Goal: Find specific page/section: Find specific page/section

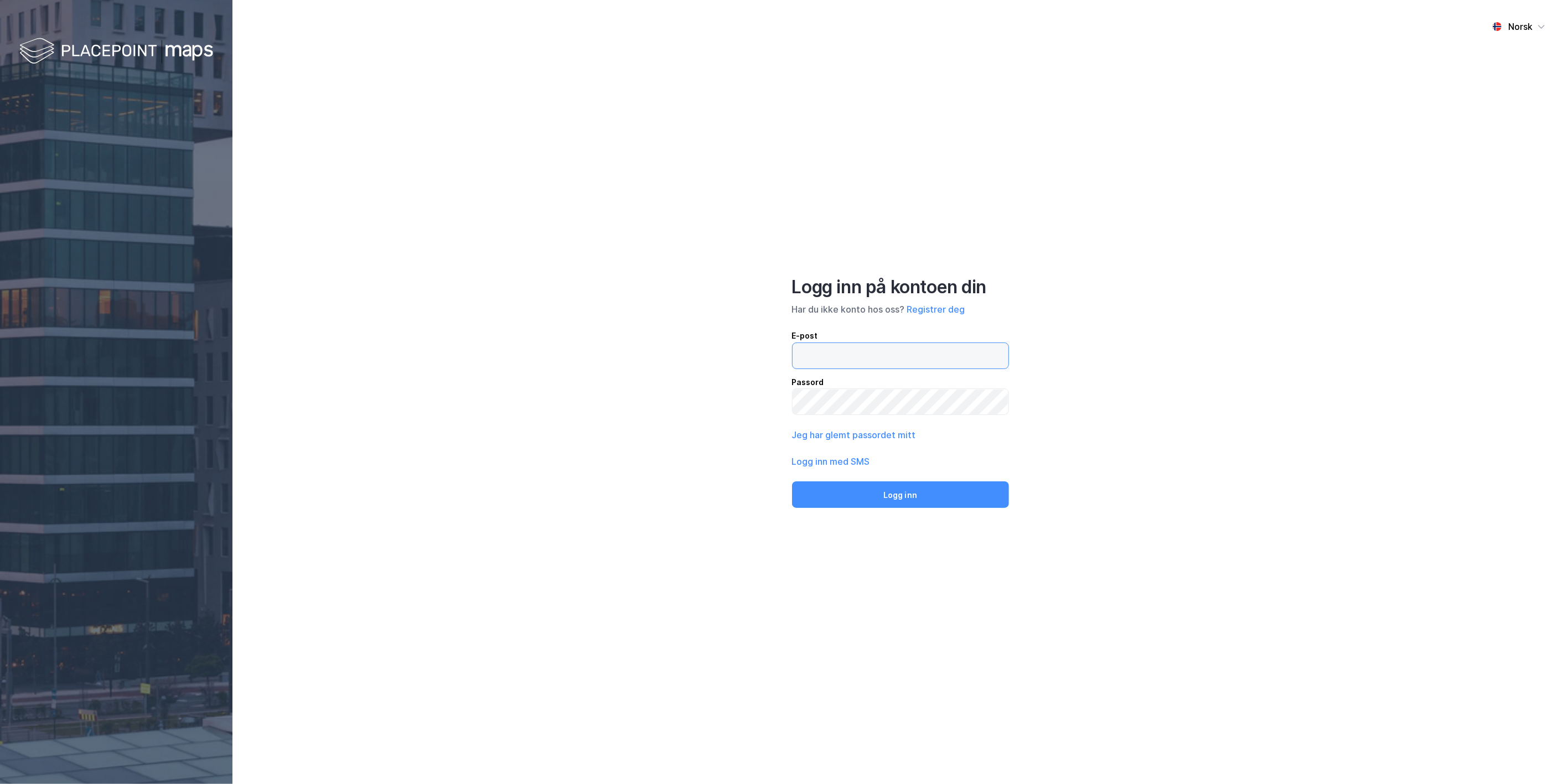
type input "[PERSON_NAME][EMAIL_ADDRESS][PERSON_NAME][DOMAIN_NAME]"
click at [886, 489] on button "Logg inn" at bounding box center [900, 494] width 217 height 26
